Goal: Information Seeking & Learning: Learn about a topic

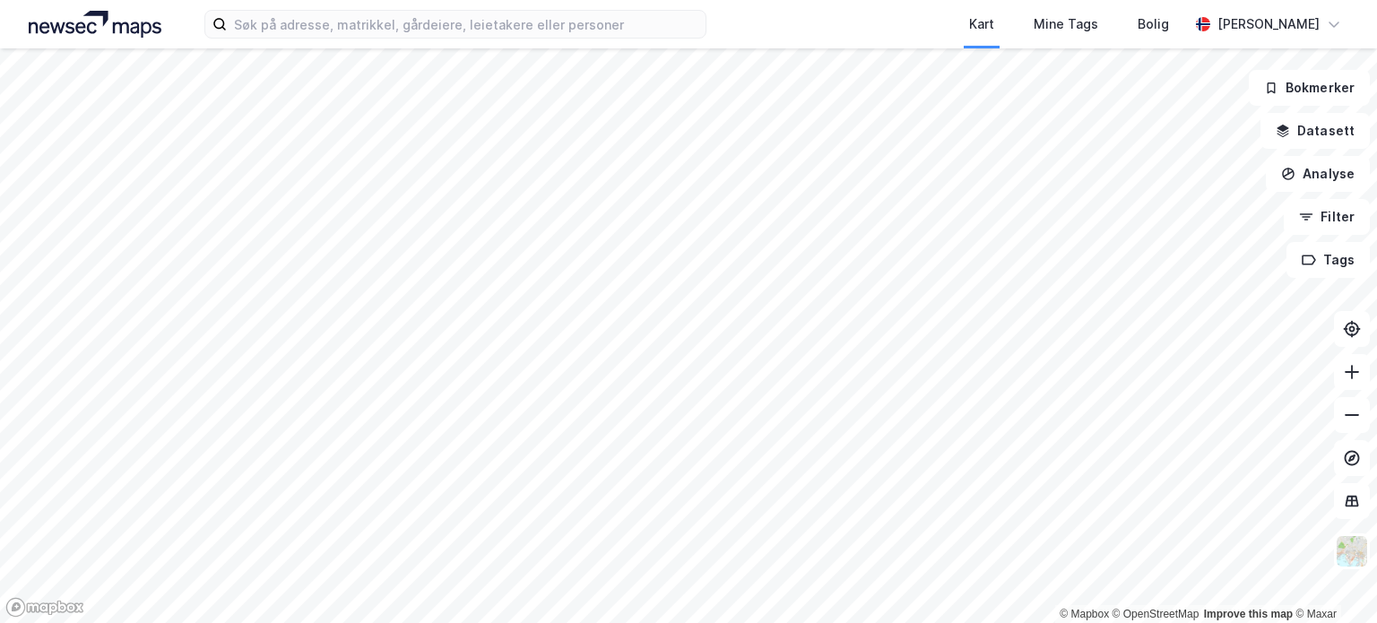
click at [647, 8] on div "Kart Mine Tags Bolig [PERSON_NAME] © Mapbox © OpenStreetMap Improve this map © …" at bounding box center [688, 311] width 1377 height 623
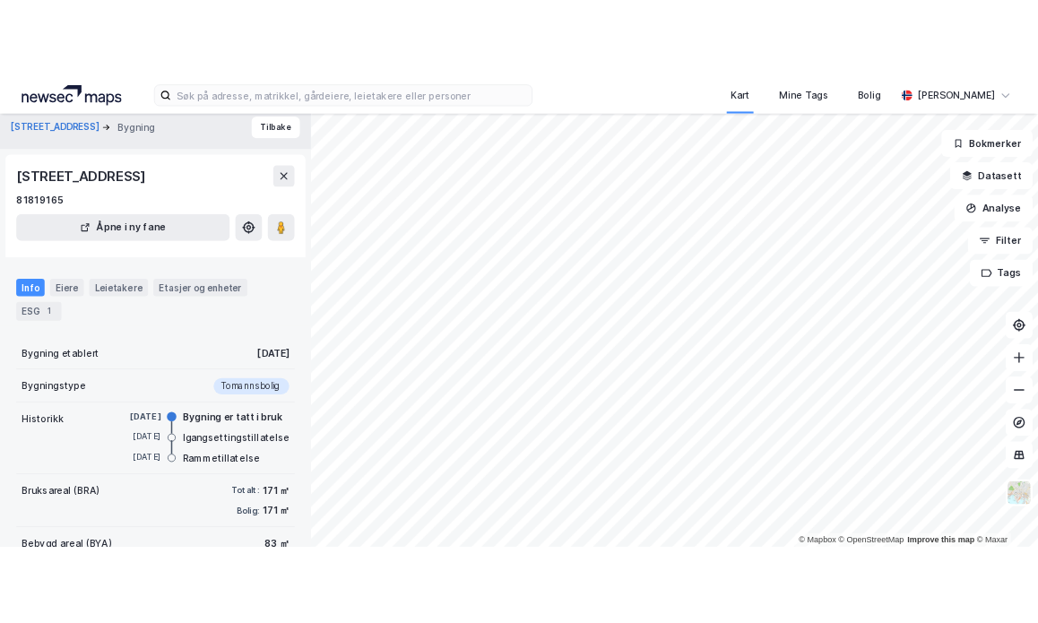
scroll to position [11, 0]
